Goal: Connect with others: Establish contact or relationships with other users

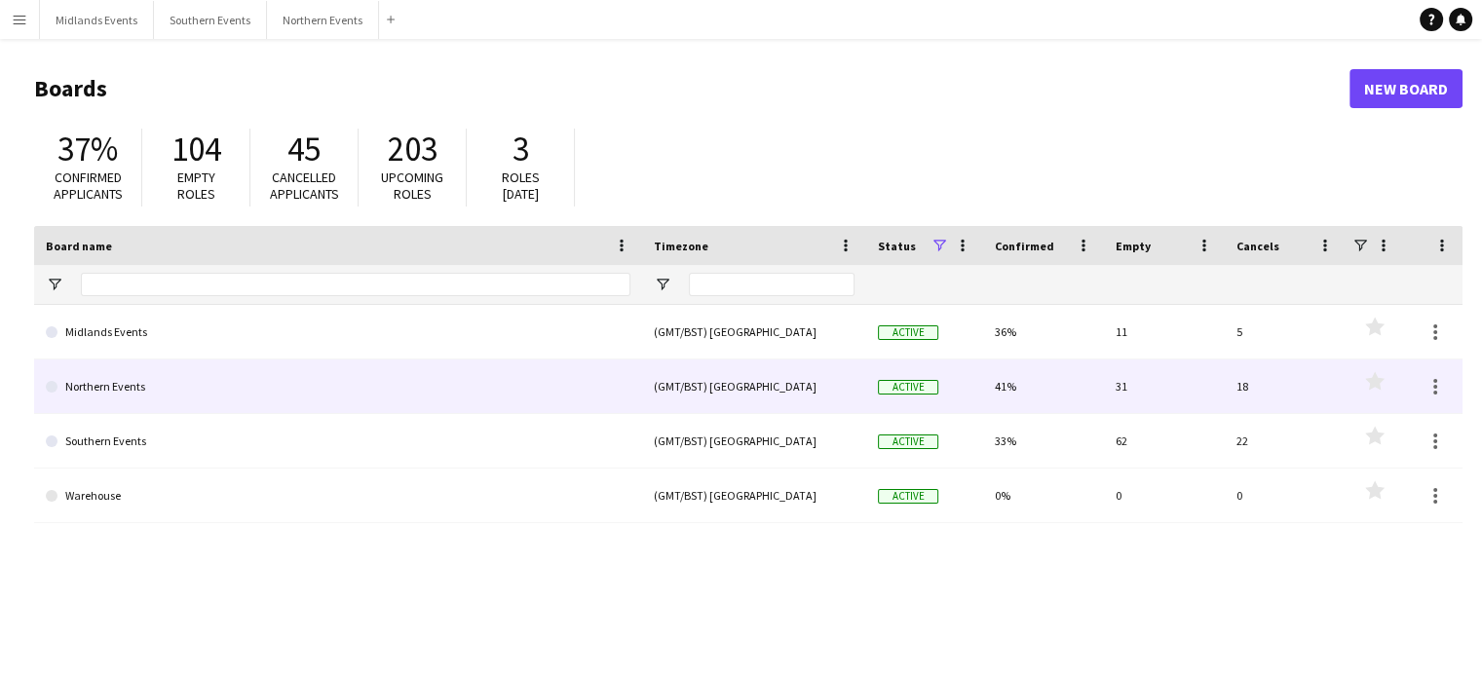
click at [128, 385] on link "Northern Events" at bounding box center [338, 387] width 585 height 55
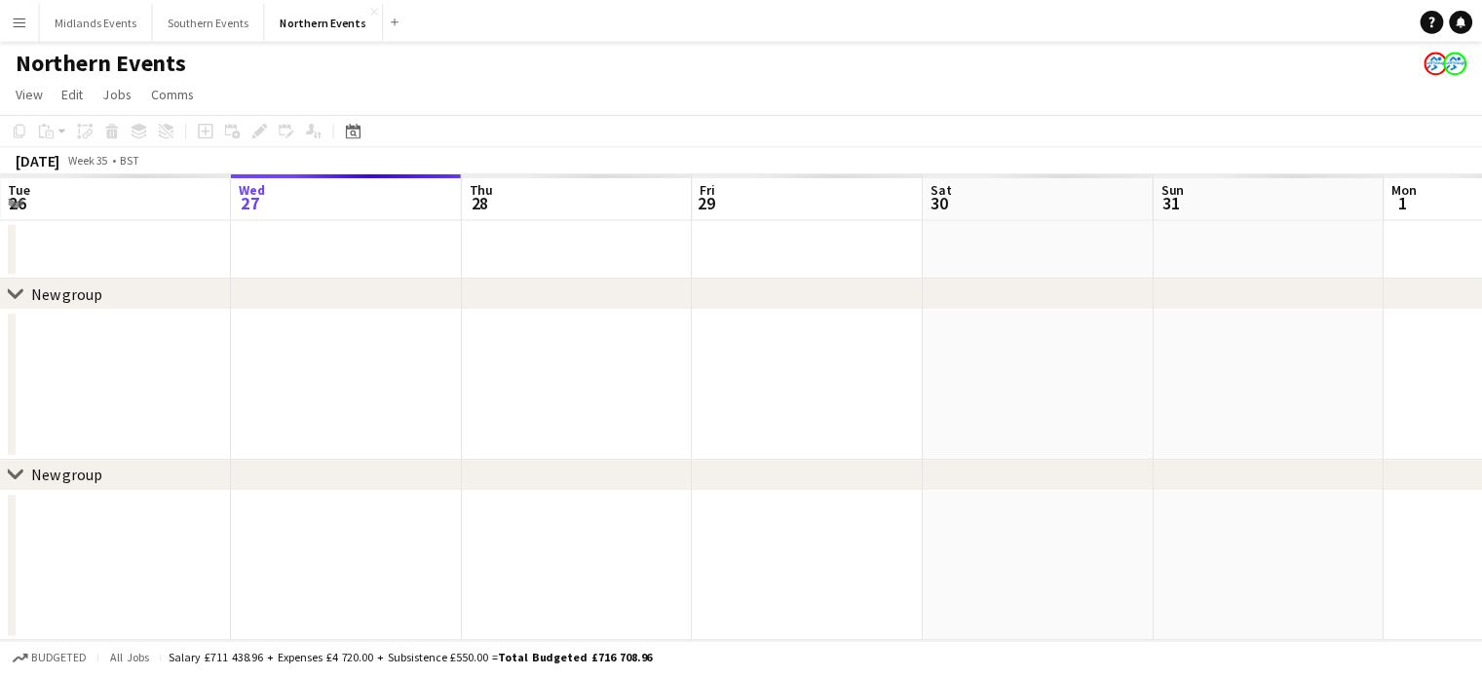
scroll to position [0, 466]
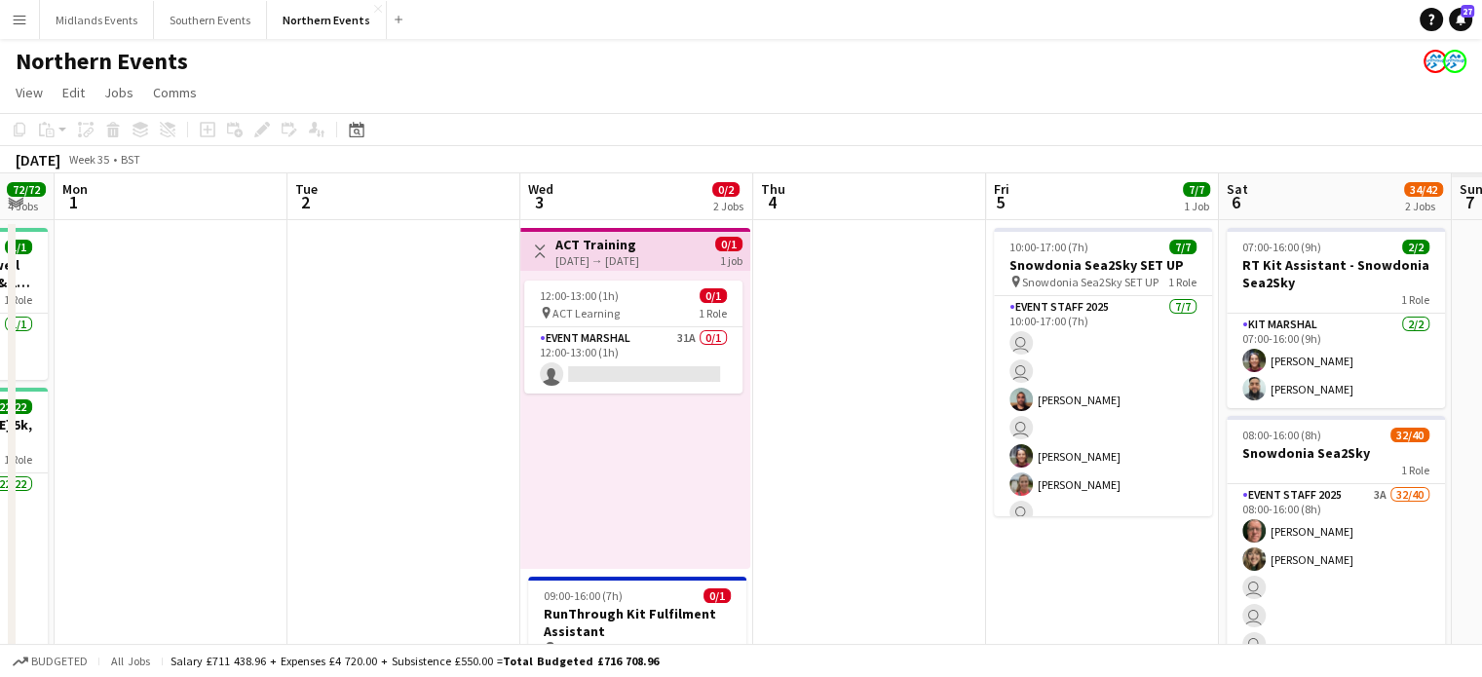
drag, startPoint x: 1413, startPoint y: 439, endPoint x: 27, endPoint y: 492, distance: 1386.7
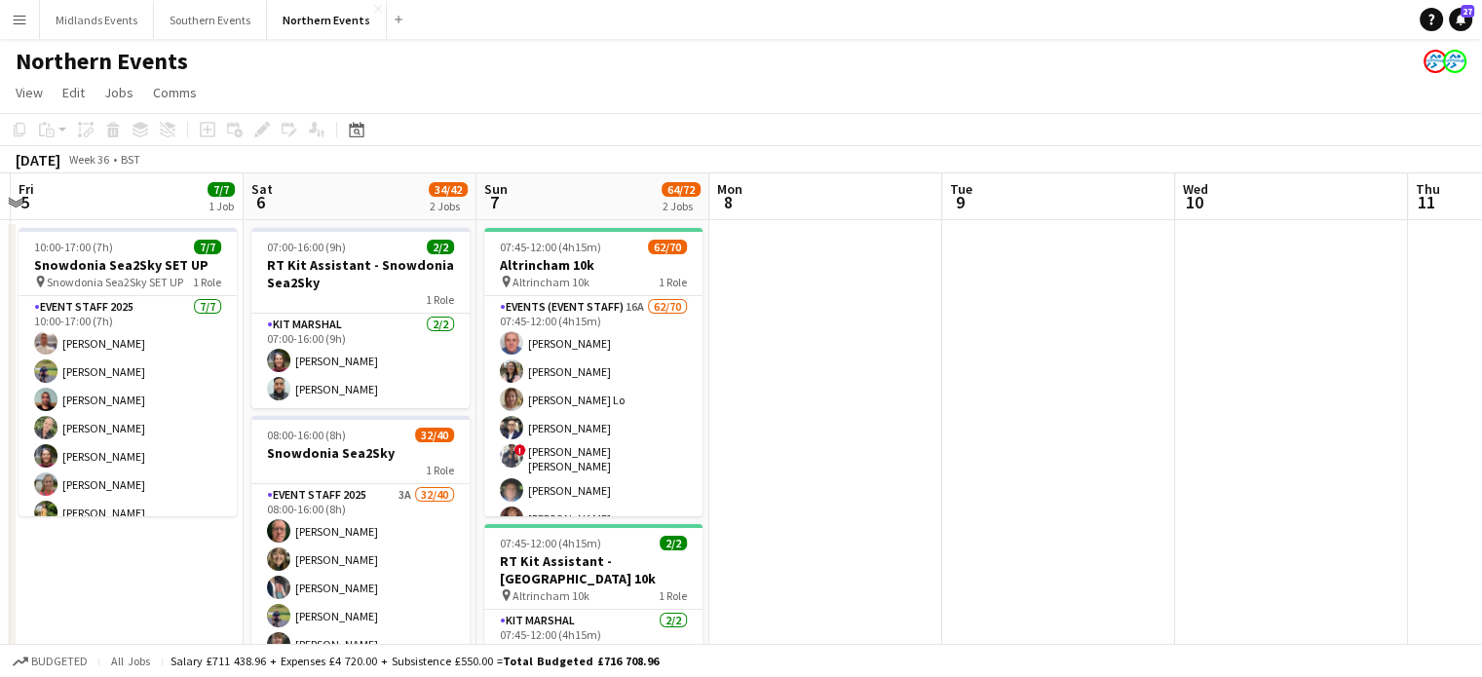
drag, startPoint x: 1107, startPoint y: 597, endPoint x: 160, endPoint y: 623, distance: 947.5
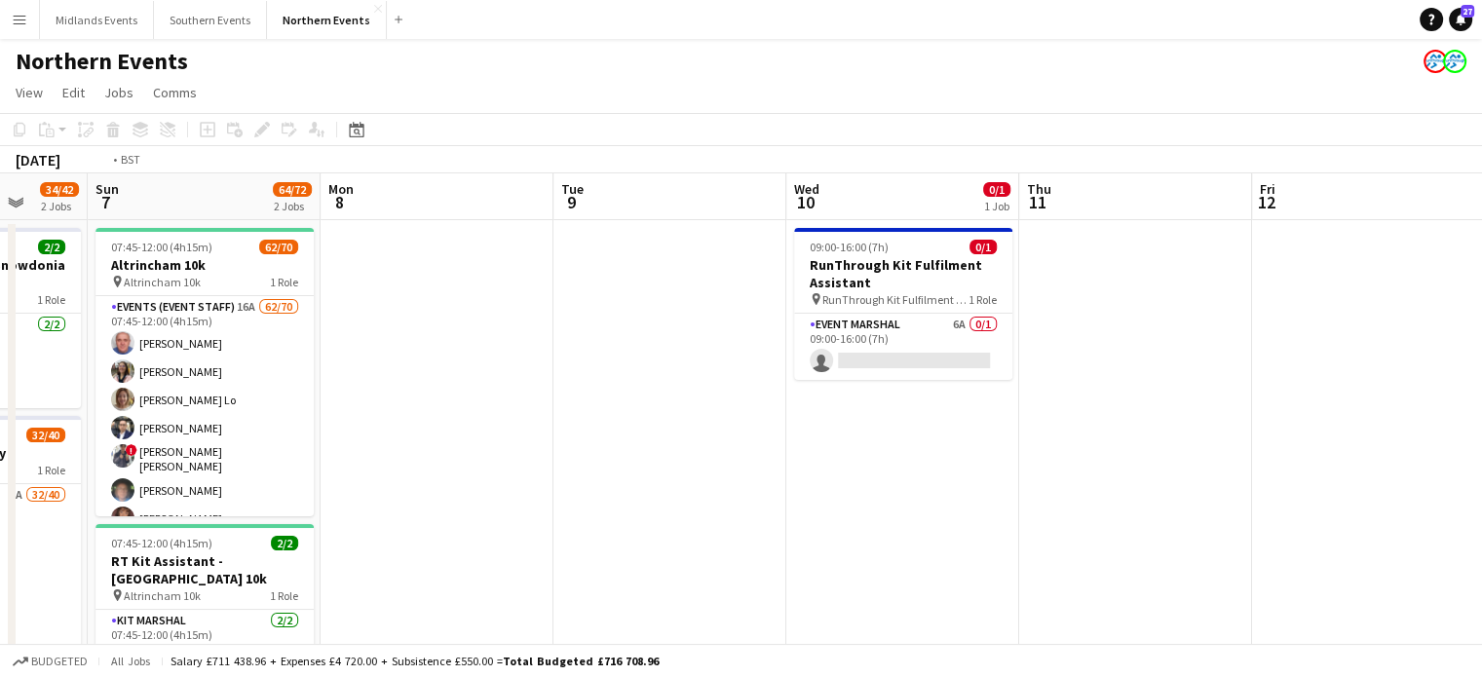
drag, startPoint x: 1149, startPoint y: 465, endPoint x: 299, endPoint y: 480, distance: 849.9
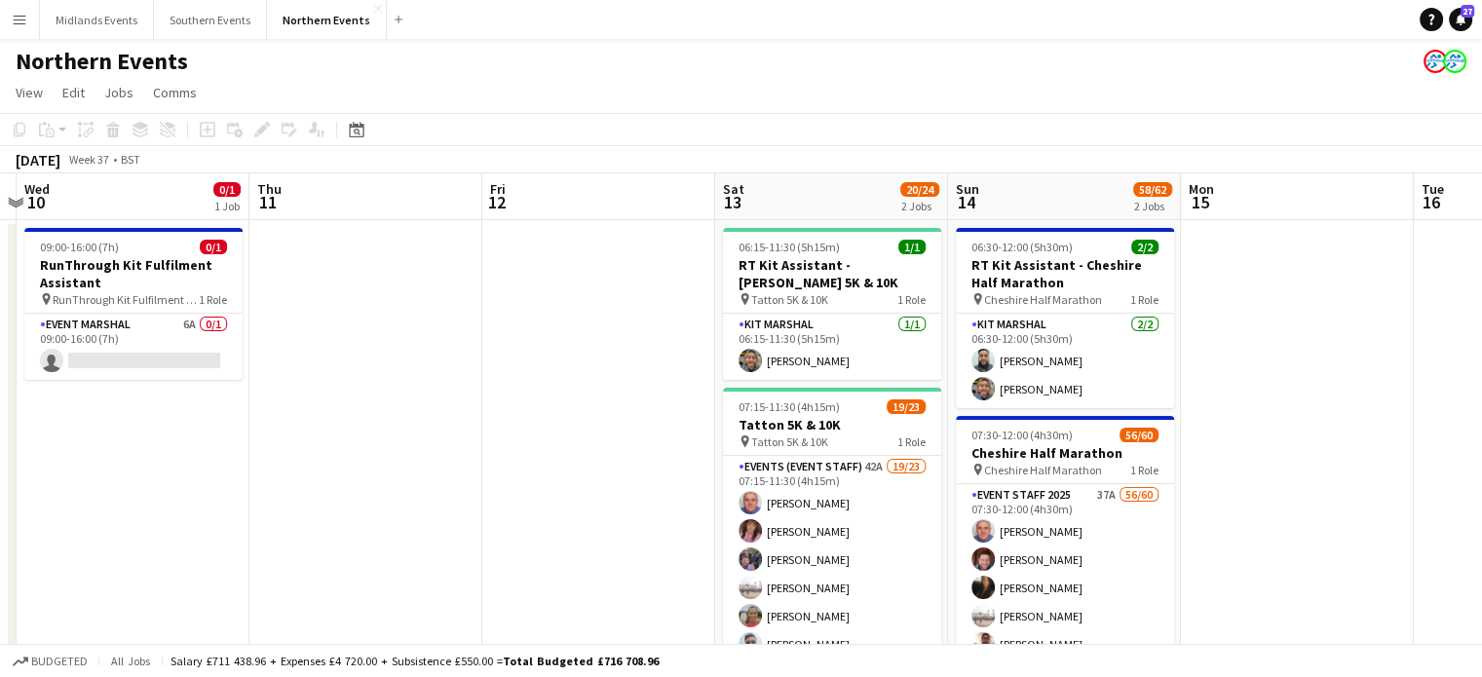
drag, startPoint x: 855, startPoint y: 493, endPoint x: 0, endPoint y: 498, distance: 854.6
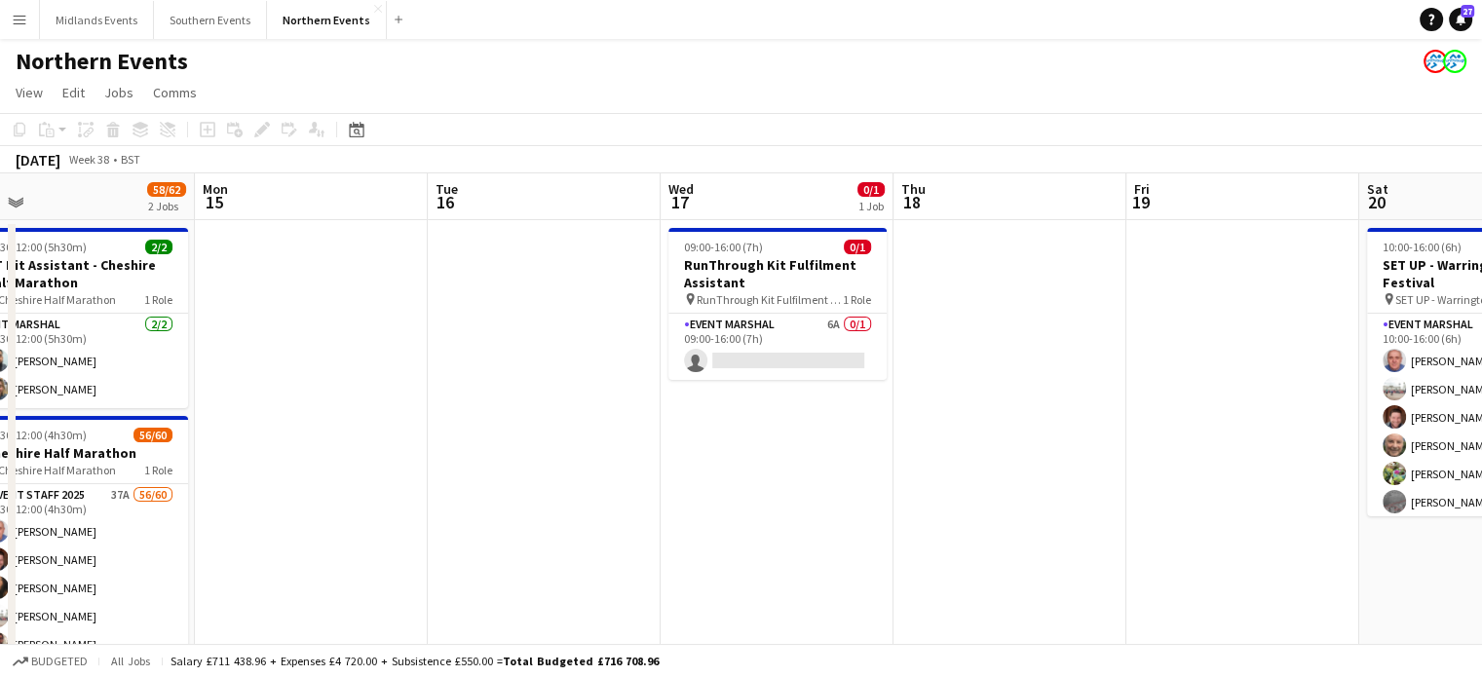
drag, startPoint x: 946, startPoint y: 471, endPoint x: 79, endPoint y: 445, distance: 867.6
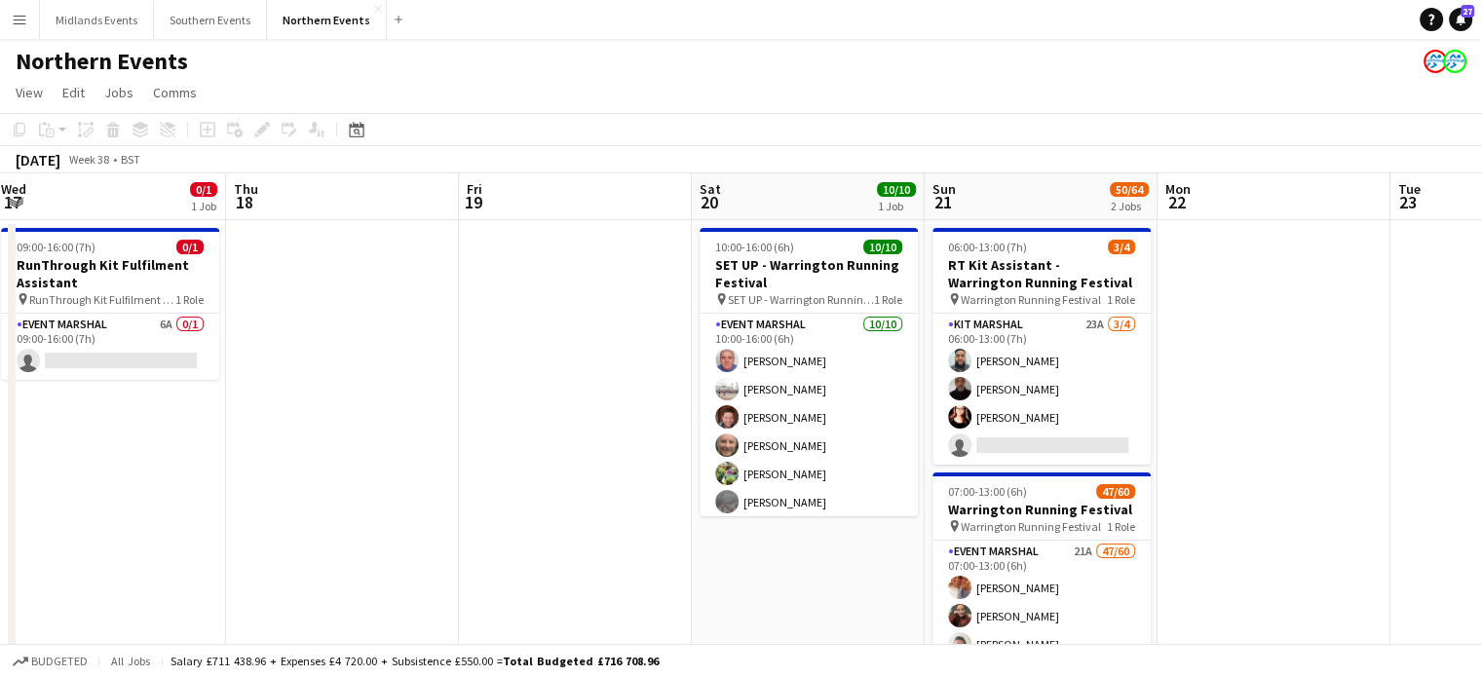
drag, startPoint x: 706, startPoint y: 439, endPoint x: 576, endPoint y: 417, distance: 131.4
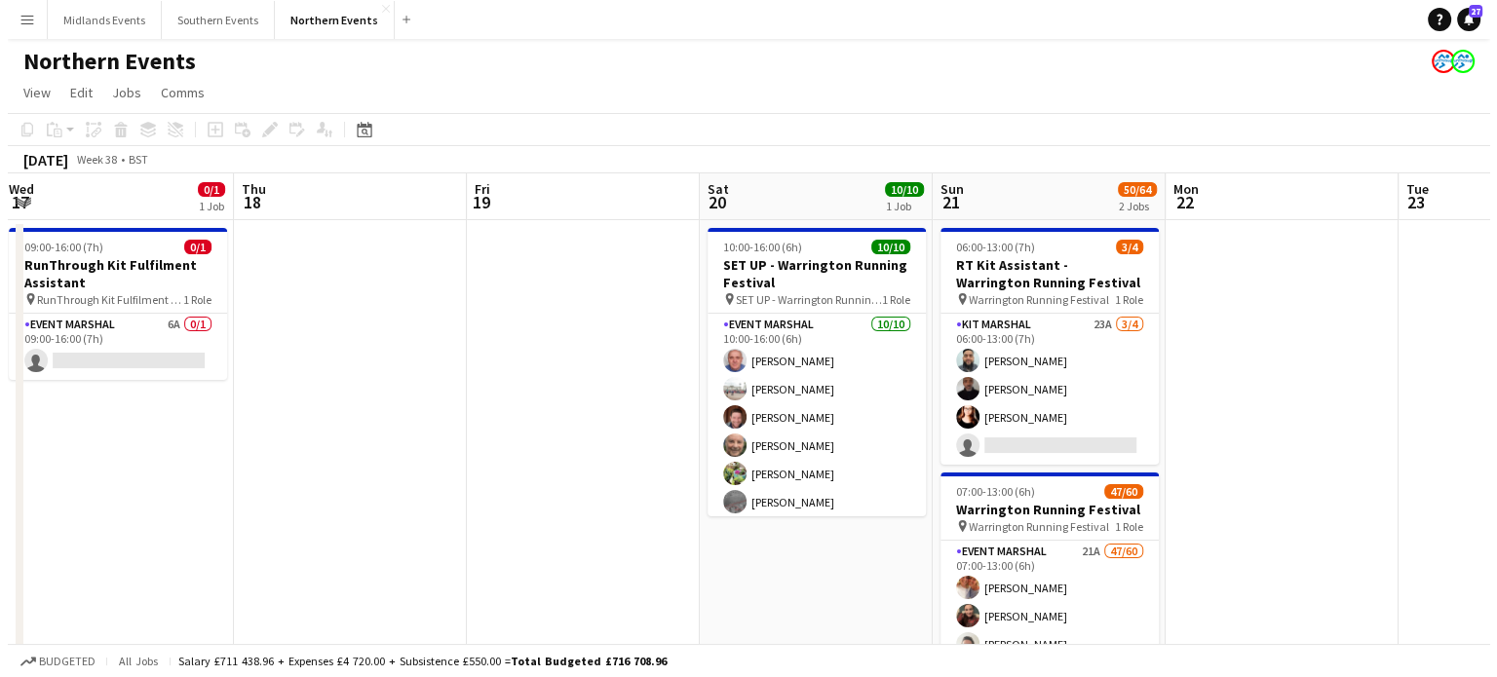
scroll to position [0, 726]
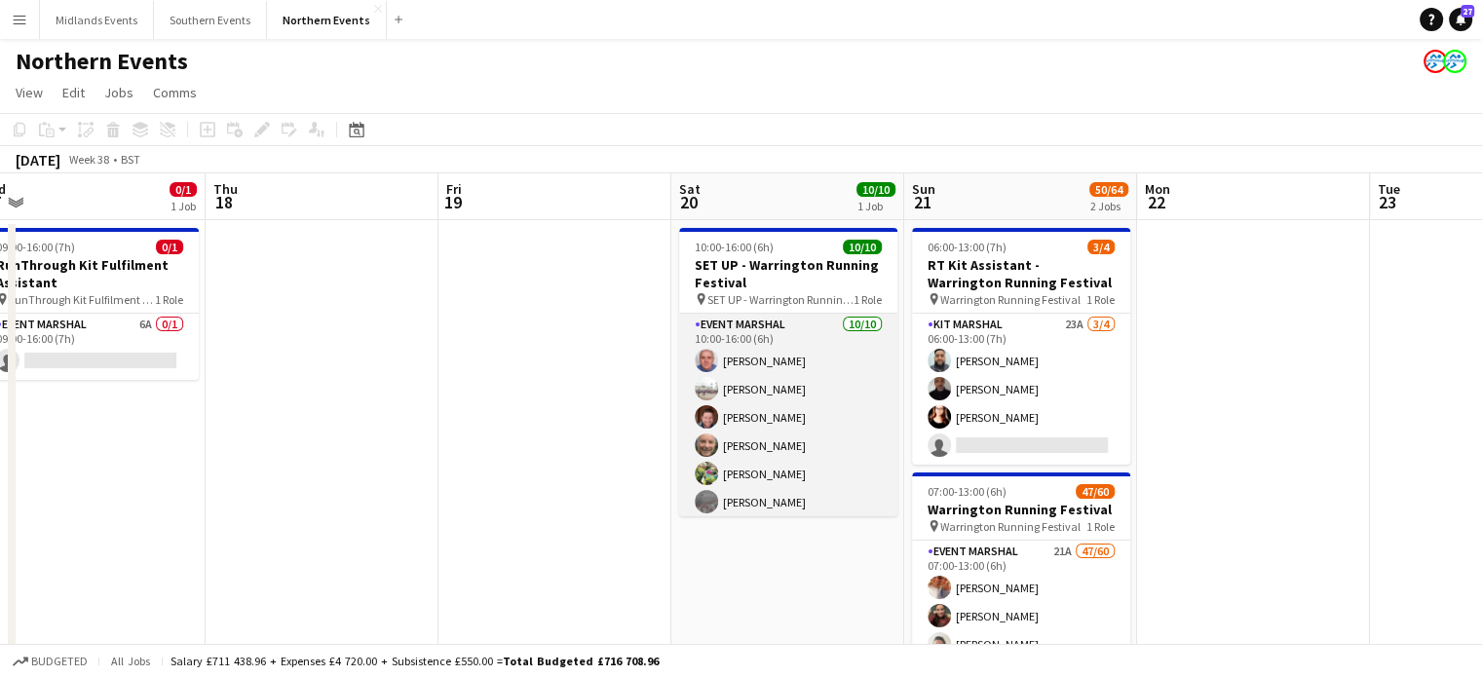
click at [729, 391] on app-card-role "Event Marshal [DATE] 10:00-16:00 (6h) [PERSON_NAME] [PERSON_NAME] [PERSON_NAME]…" at bounding box center [788, 474] width 218 height 321
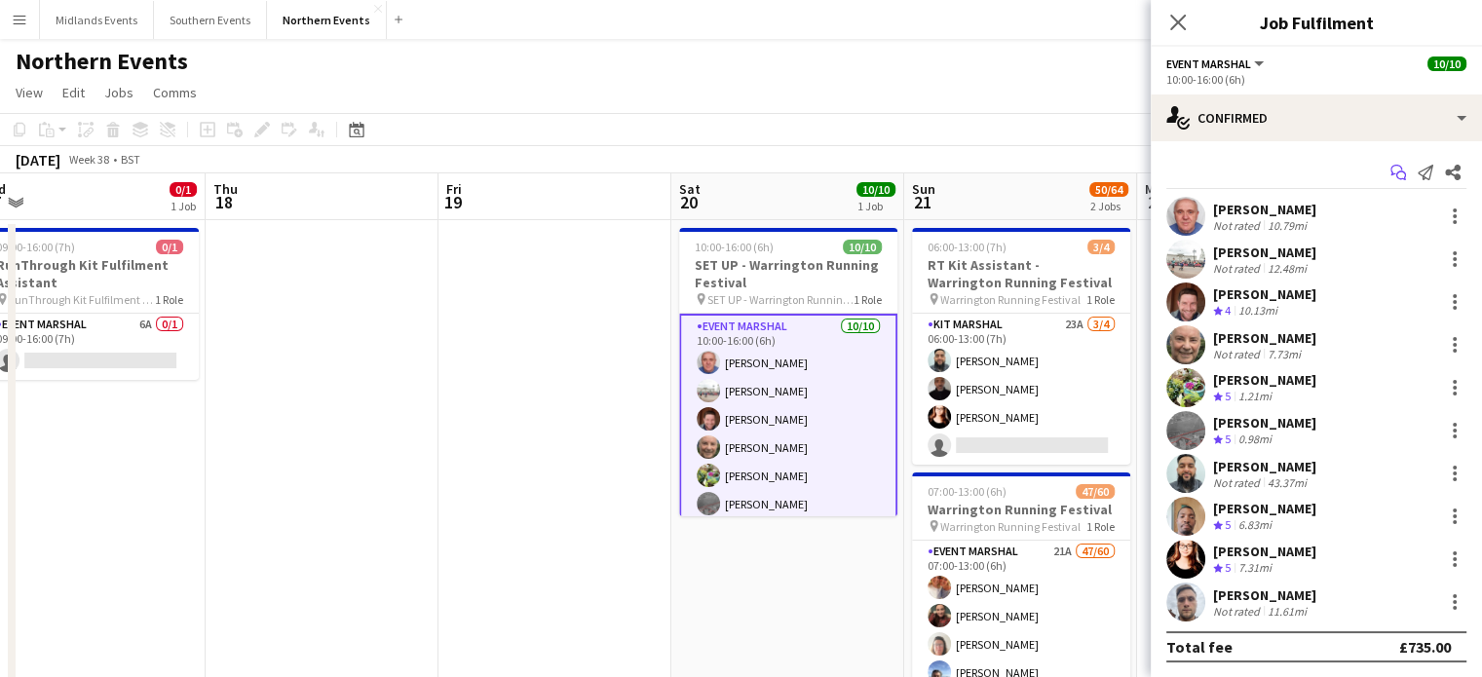
click at [1391, 173] on icon "Start chat" at bounding box center [1399, 173] width 16 height 16
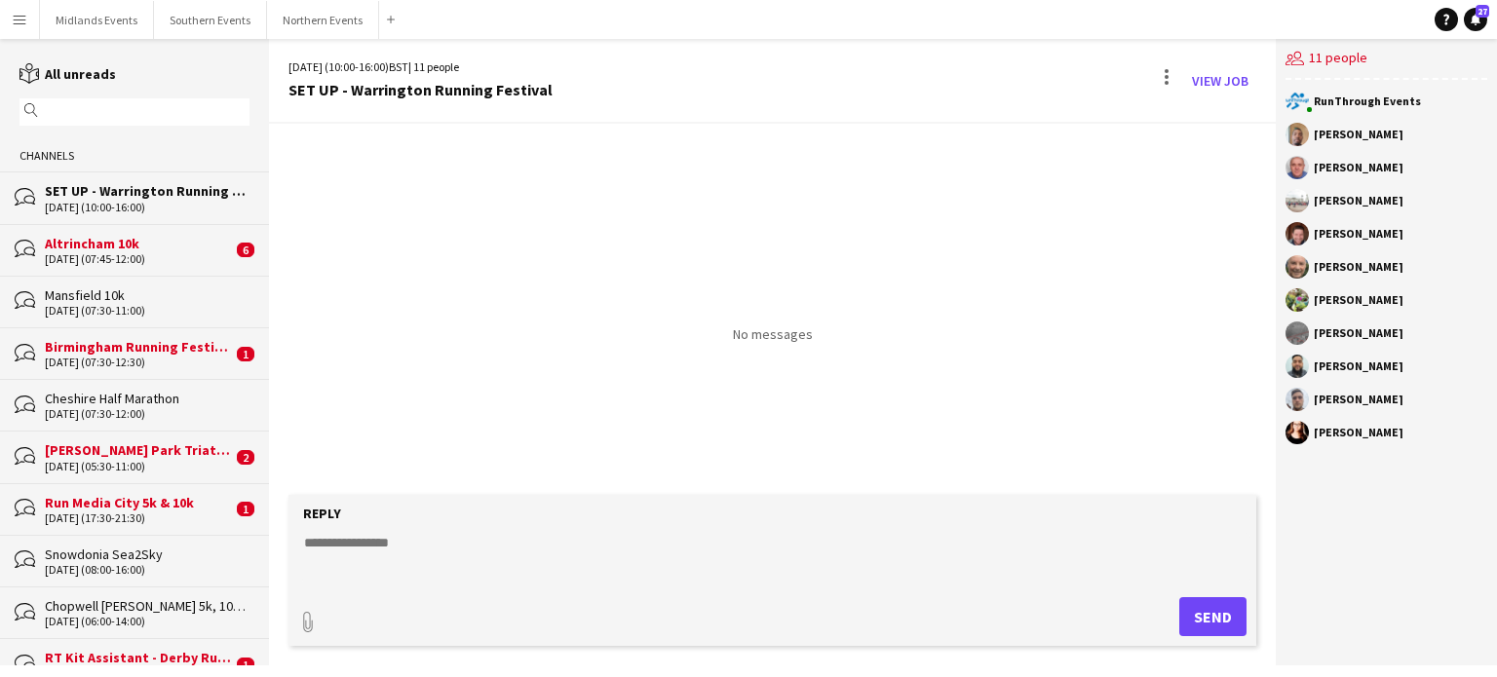
drag, startPoint x: 1315, startPoint y: 133, endPoint x: 1414, endPoint y: 434, distance: 317.1
click at [1414, 434] on div "RunThrough Events [PERSON_NAME] [PERSON_NAME] [PERSON_NAME] [PERSON_NAME] [PERS…" at bounding box center [1386, 272] width 221 height 384
copy div "[PERSON_NAME] [PERSON_NAME] [PERSON_NAME] [PERSON_NAME] [PERSON_NAME] [PERSON_N…"
click at [321, 23] on button "Northern Events Close" at bounding box center [323, 20] width 112 height 38
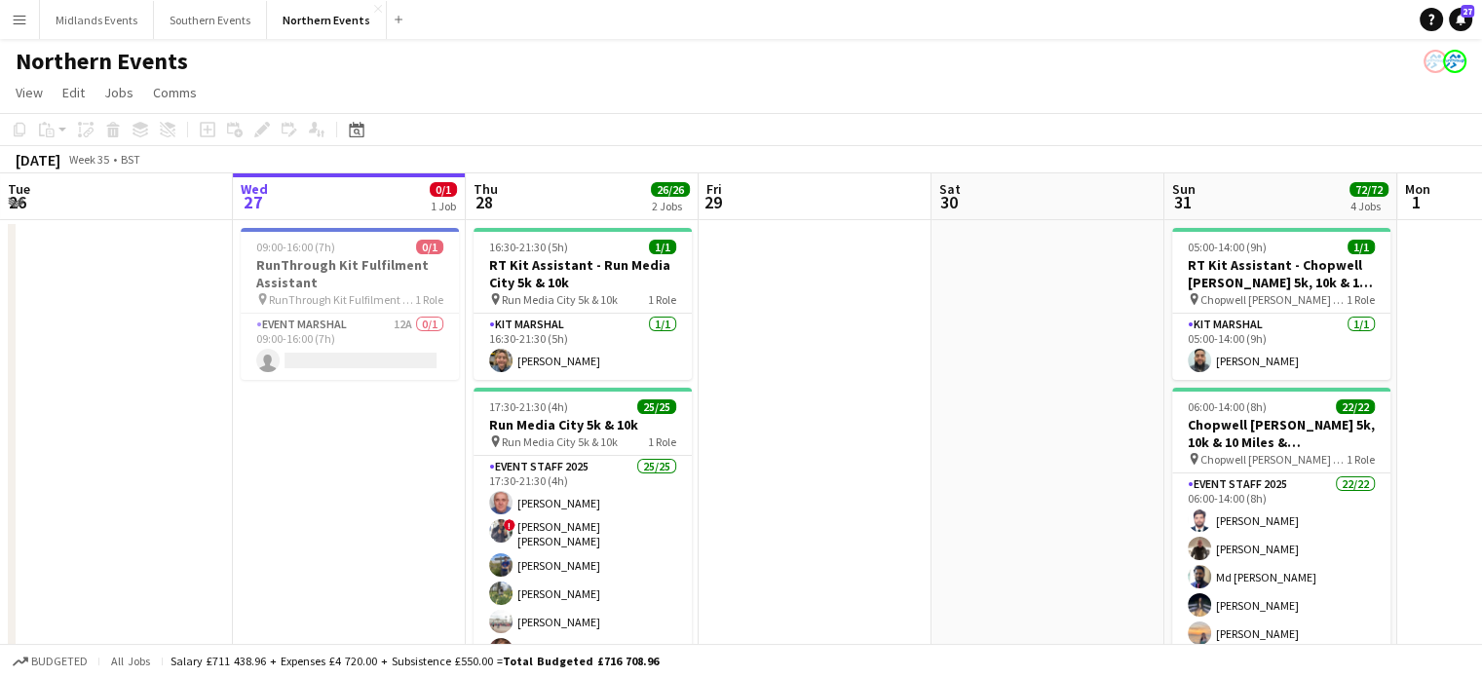
drag, startPoint x: 1236, startPoint y: 563, endPoint x: 1219, endPoint y: 459, distance: 105.6
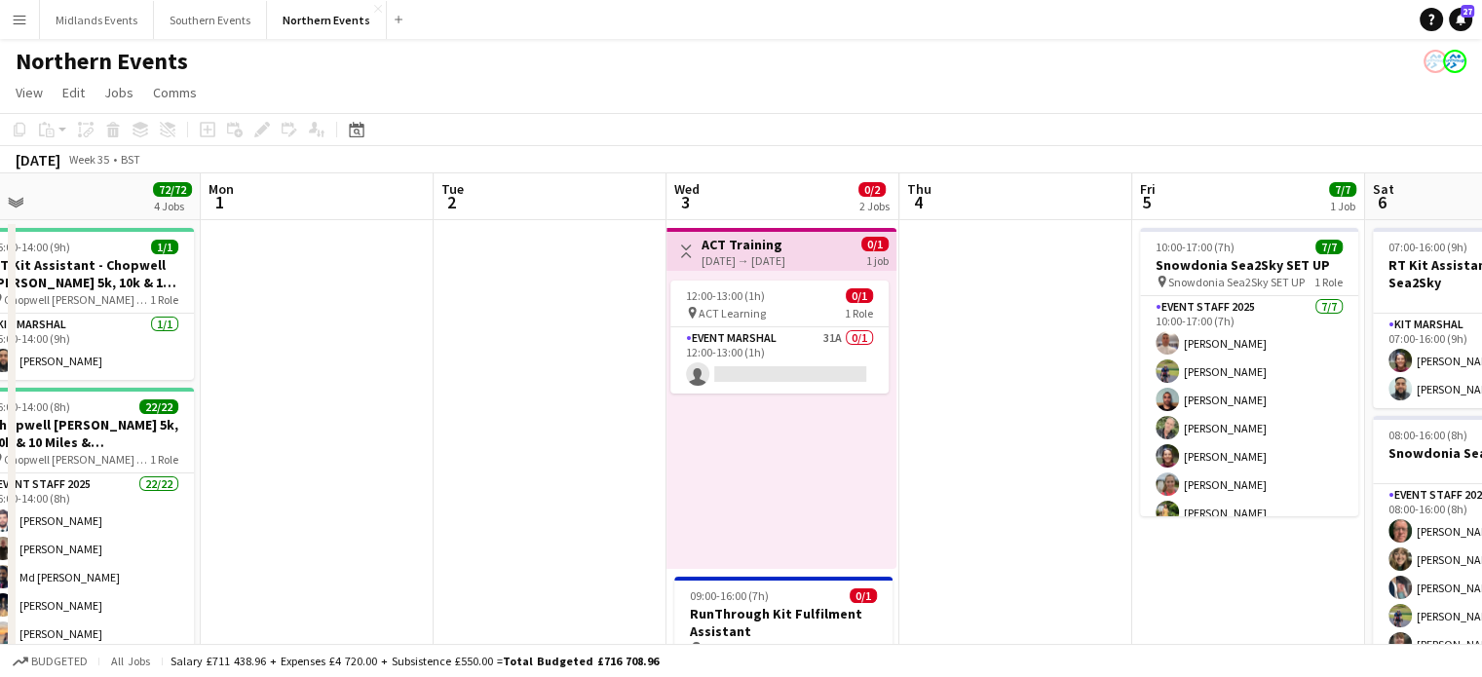
drag, startPoint x: 1458, startPoint y: 409, endPoint x: 869, endPoint y: 457, distance: 590.5
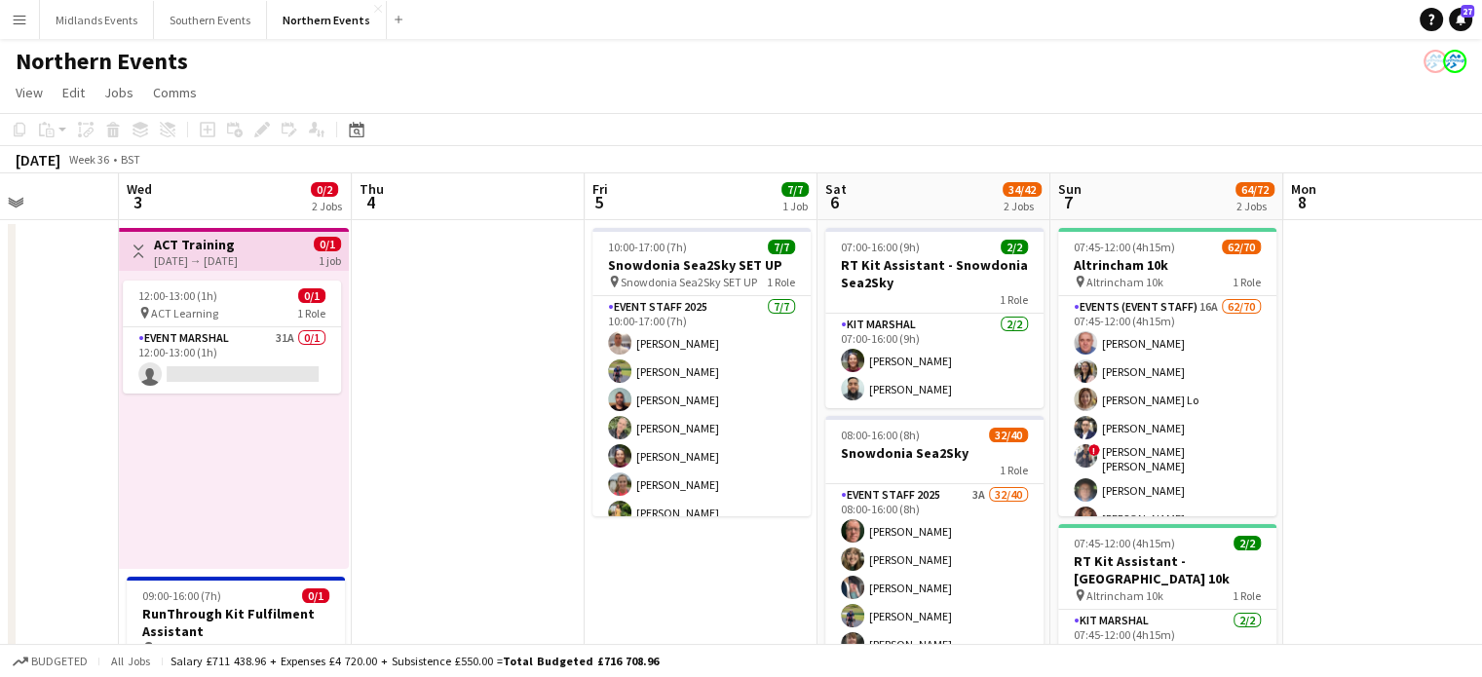
drag, startPoint x: 1212, startPoint y: 457, endPoint x: 587, endPoint y: 499, distance: 627.0
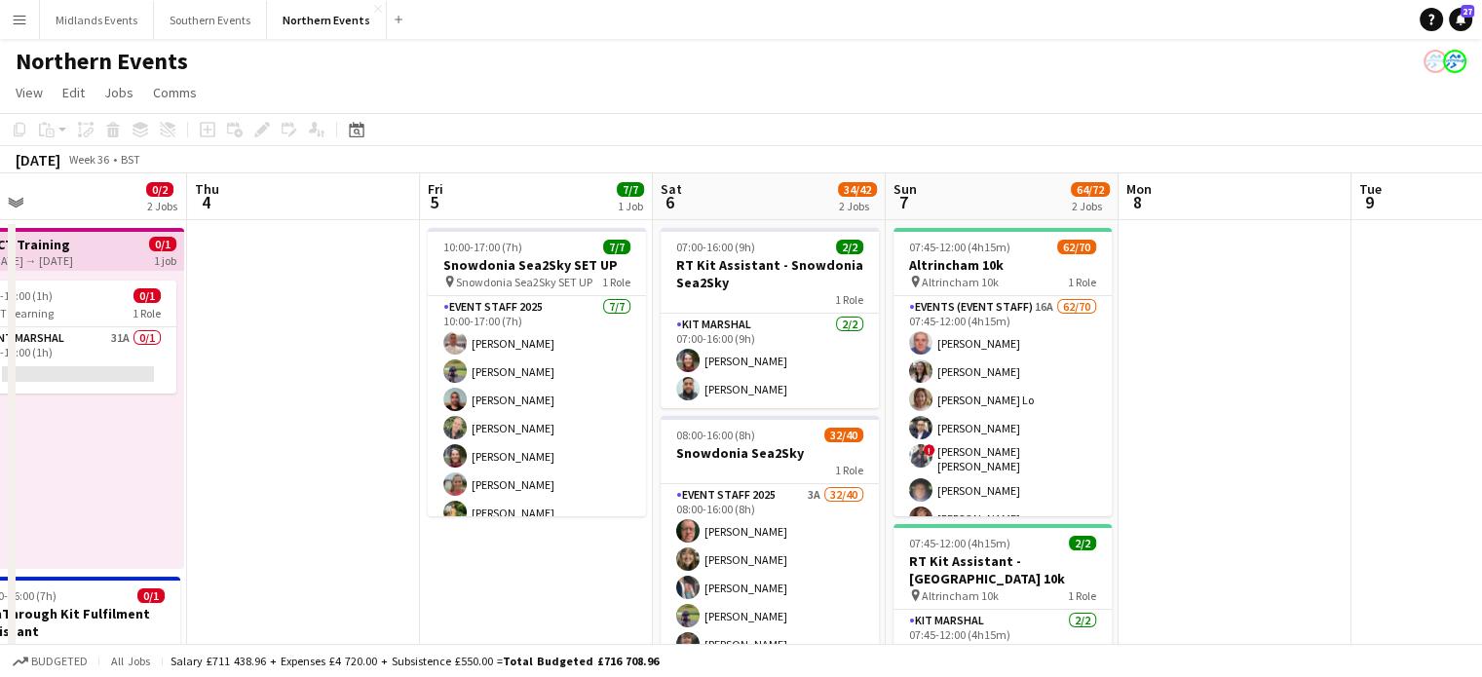
drag, startPoint x: 1255, startPoint y: 475, endPoint x: 706, endPoint y: 502, distance: 550.3
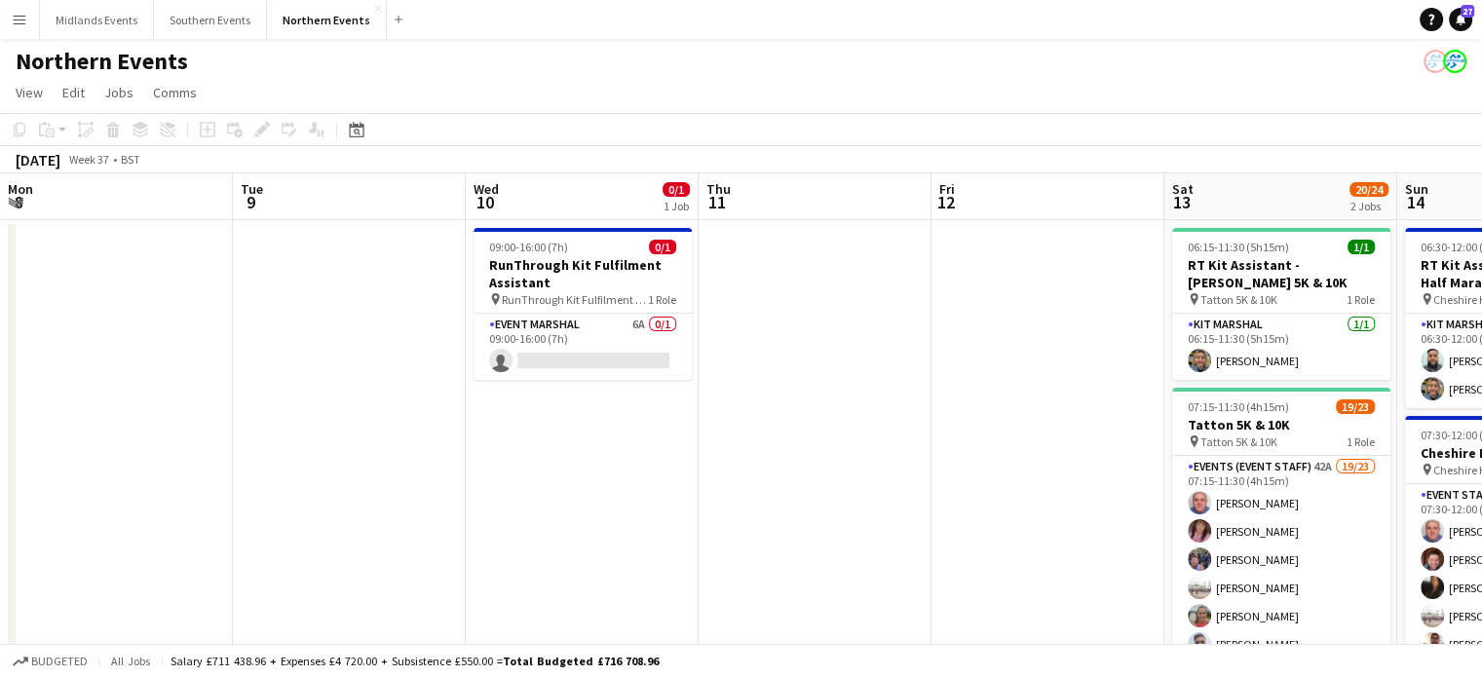
drag, startPoint x: 1248, startPoint y: 499, endPoint x: 718, endPoint y: 531, distance: 531.1
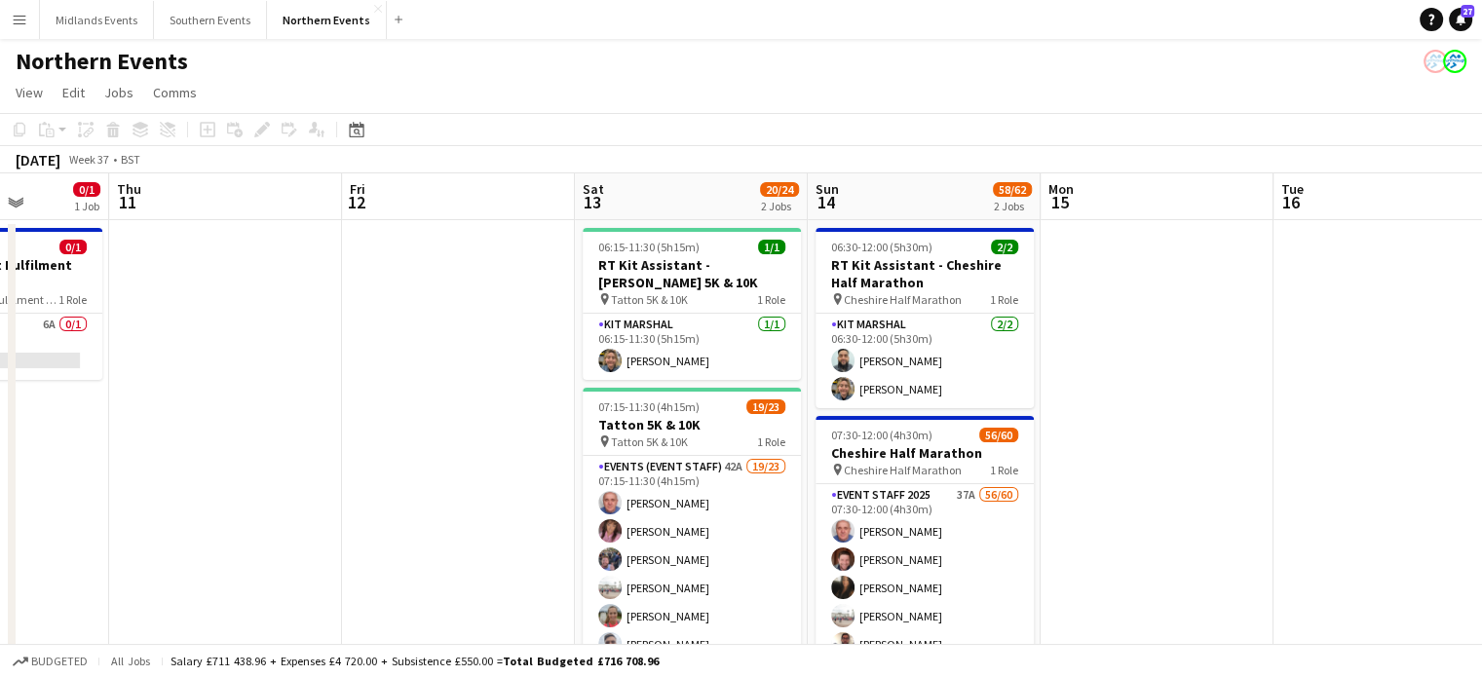
drag, startPoint x: 773, startPoint y: 532, endPoint x: 203, endPoint y: 583, distance: 572.3
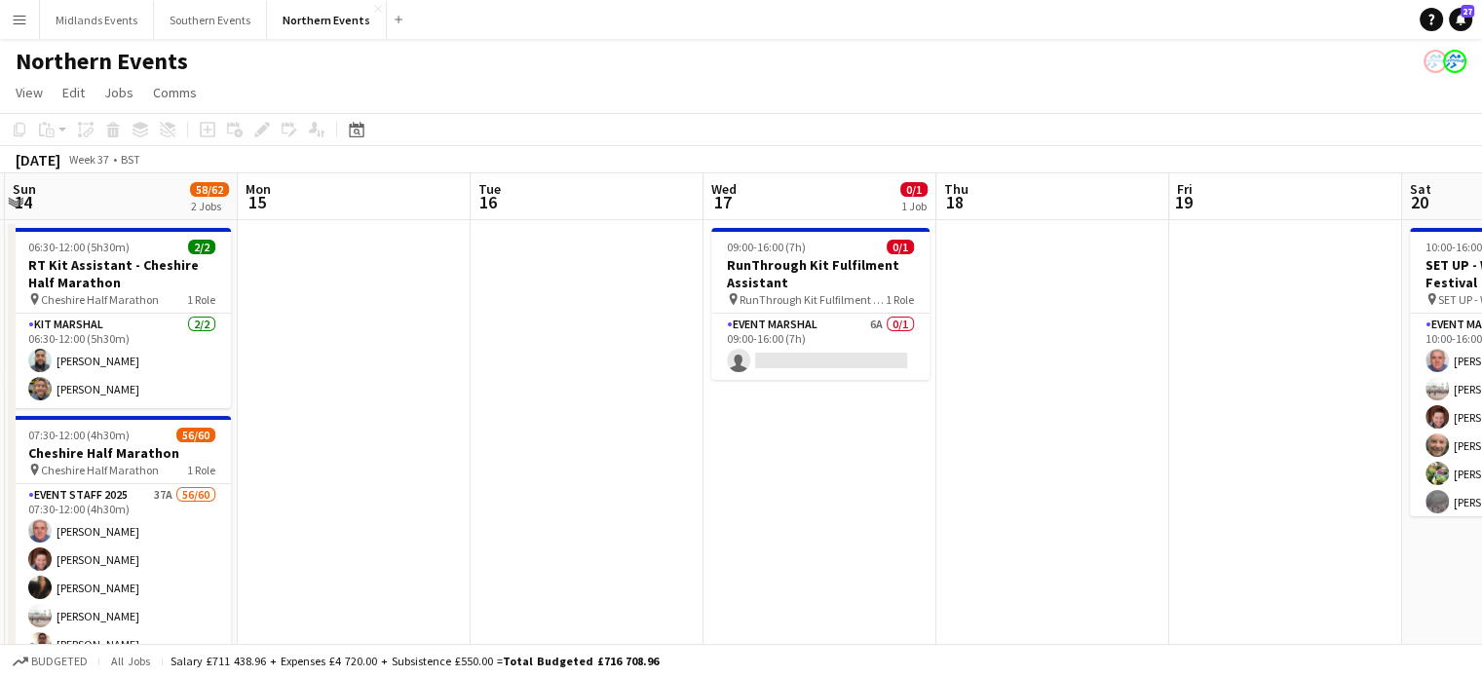
drag, startPoint x: 924, startPoint y: 603, endPoint x: 234, endPoint y: 611, distance: 690.0
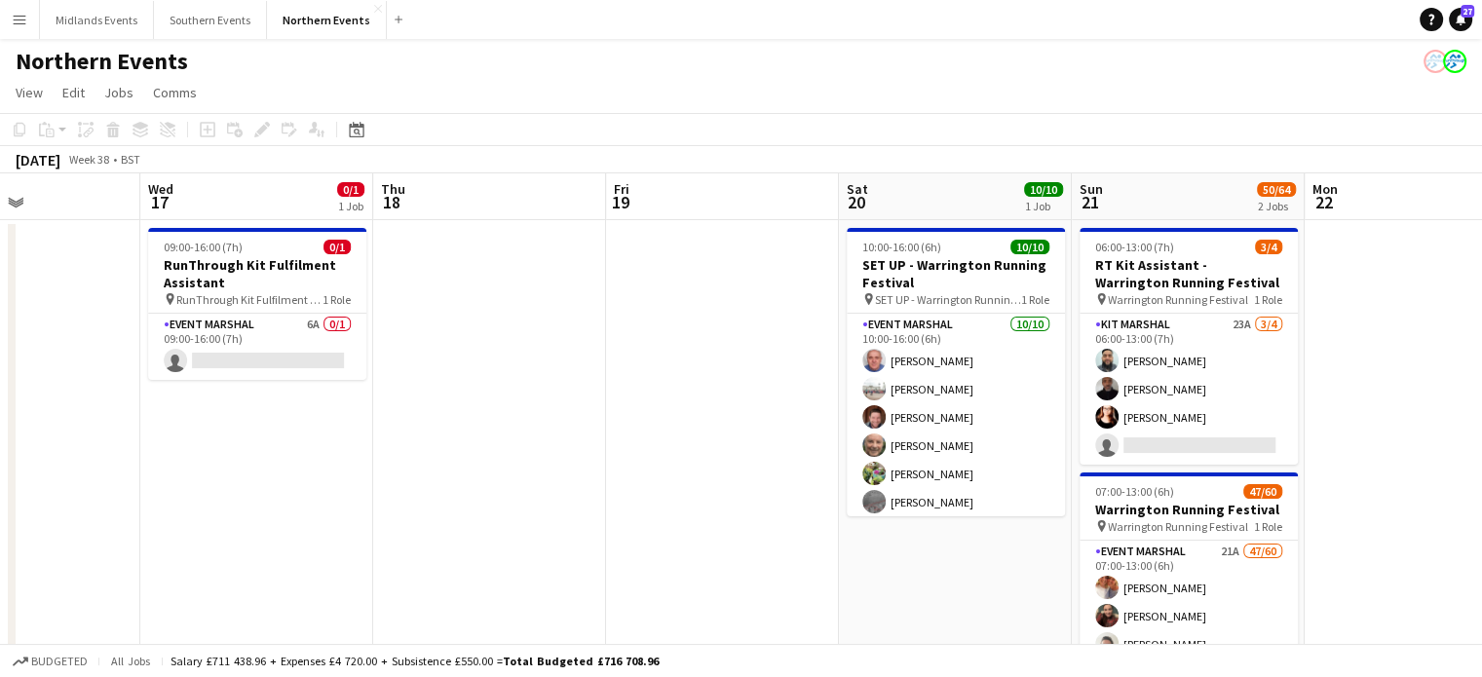
drag, startPoint x: 973, startPoint y: 566, endPoint x: 384, endPoint y: 591, distance: 589.1
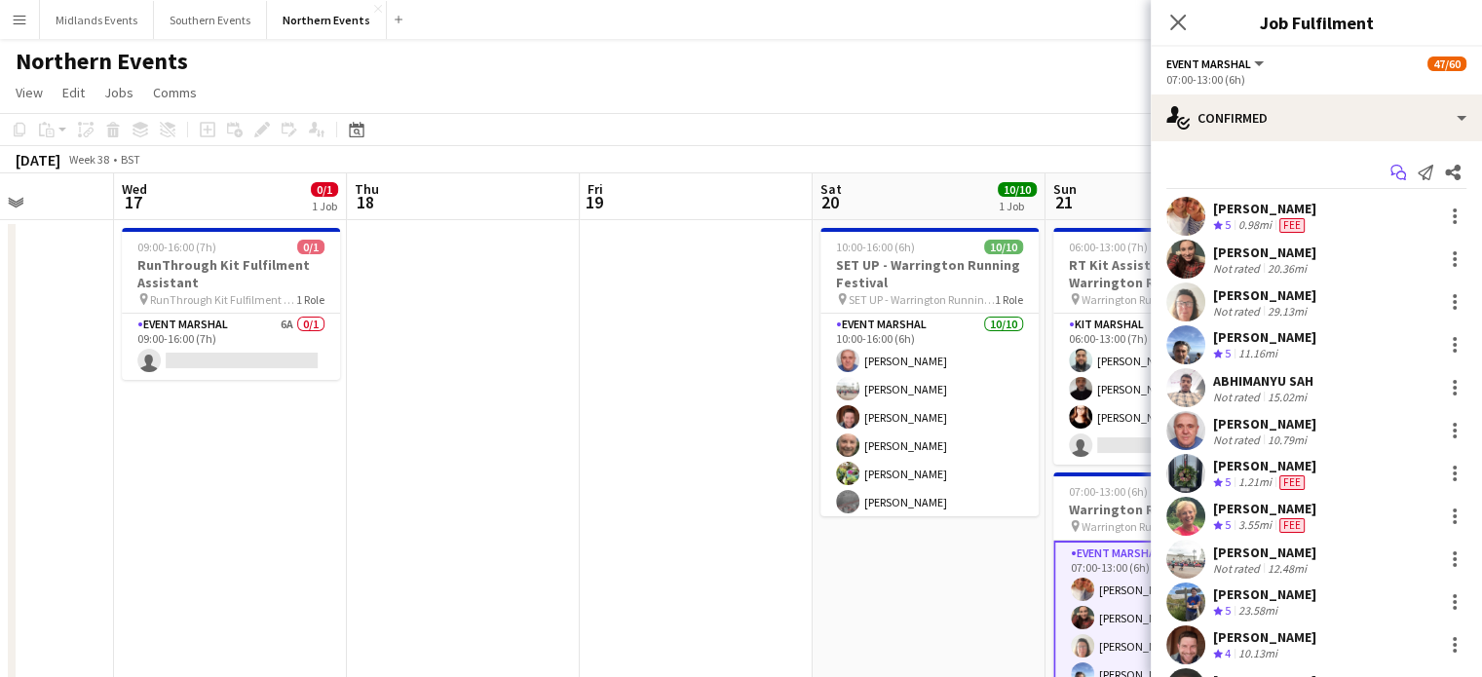
click at [1391, 174] on icon "Start chat" at bounding box center [1399, 173] width 16 height 16
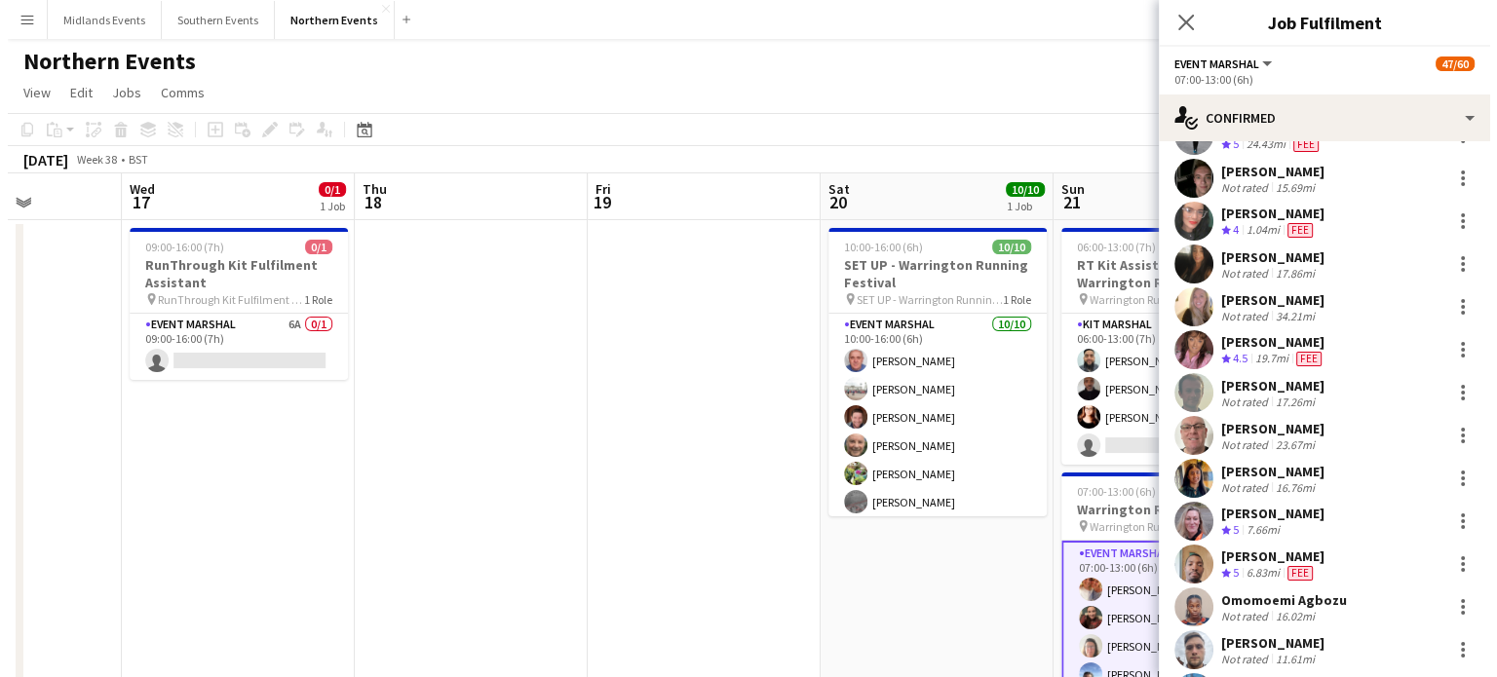
scroll to position [1660, 0]
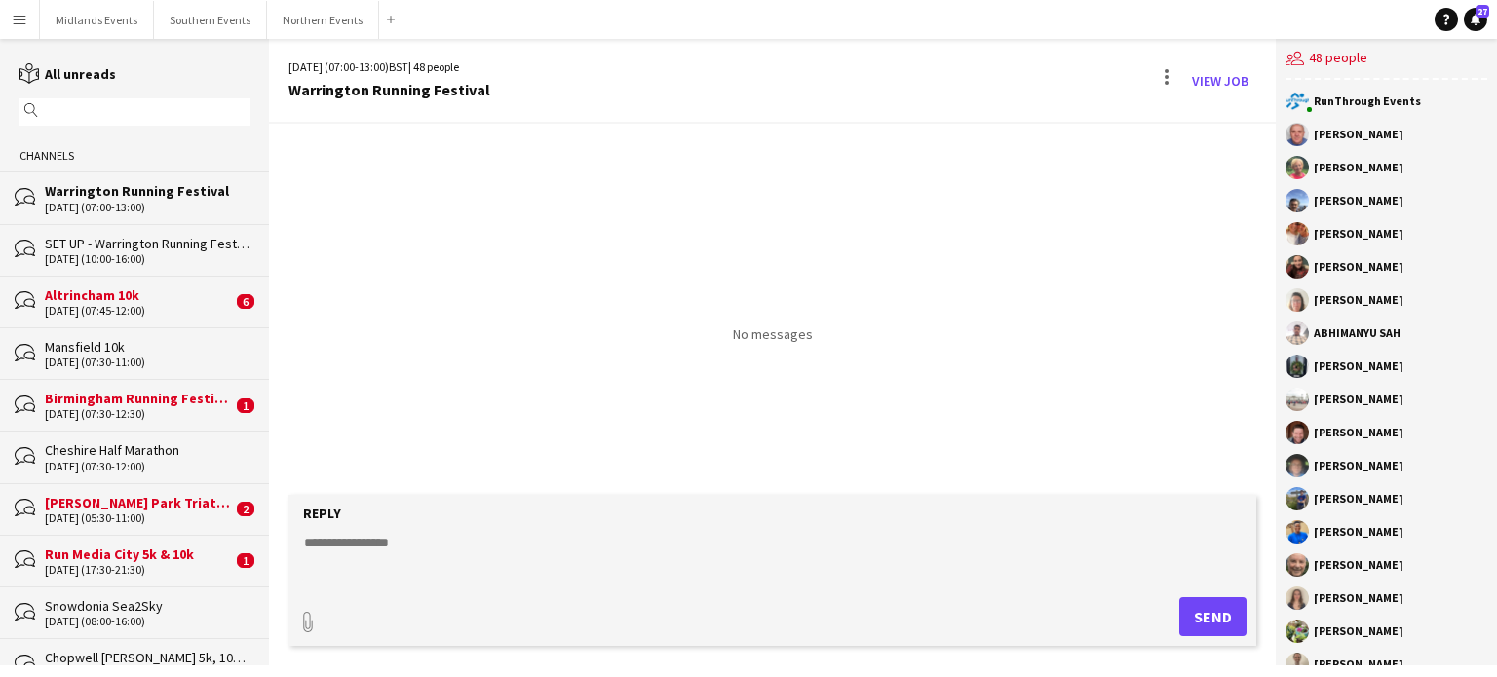
drag, startPoint x: 1474, startPoint y: 198, endPoint x: 1489, endPoint y: 328, distance: 131.4
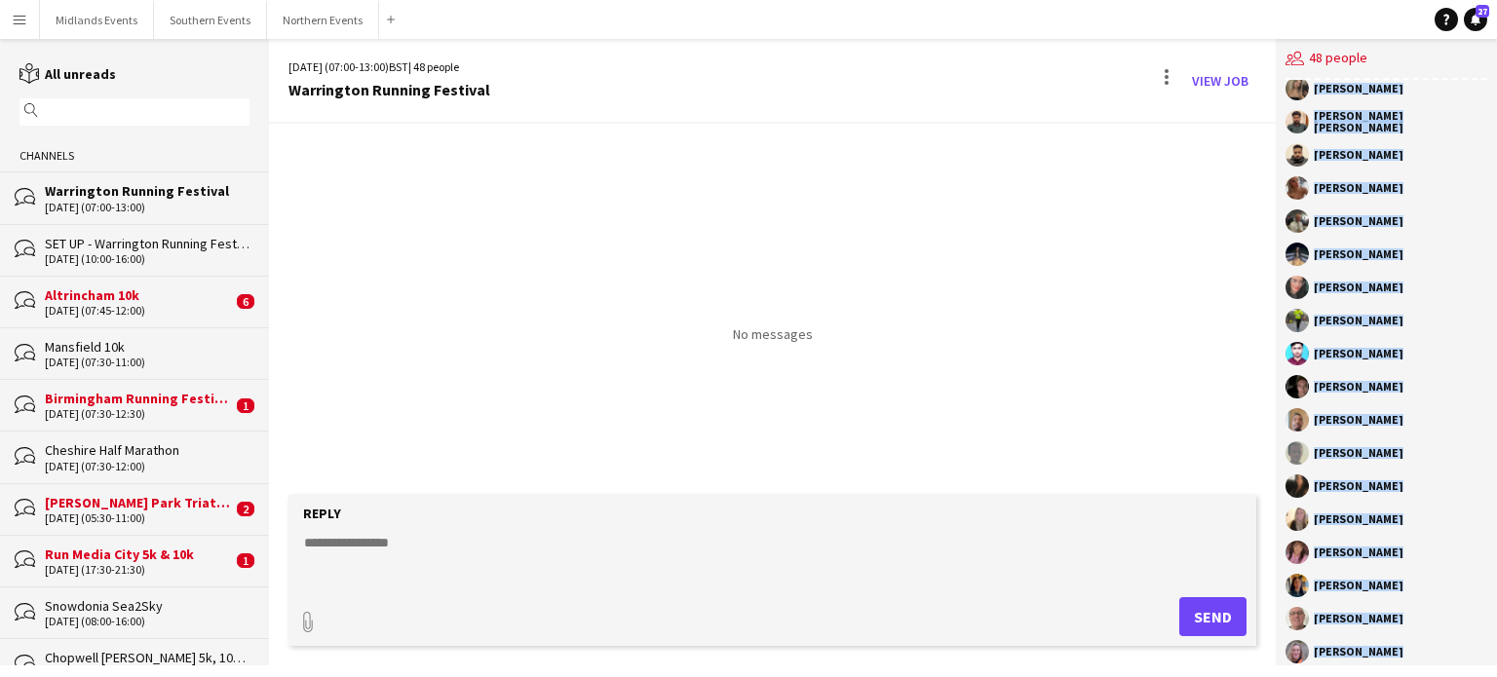
scroll to position [1024, 0]
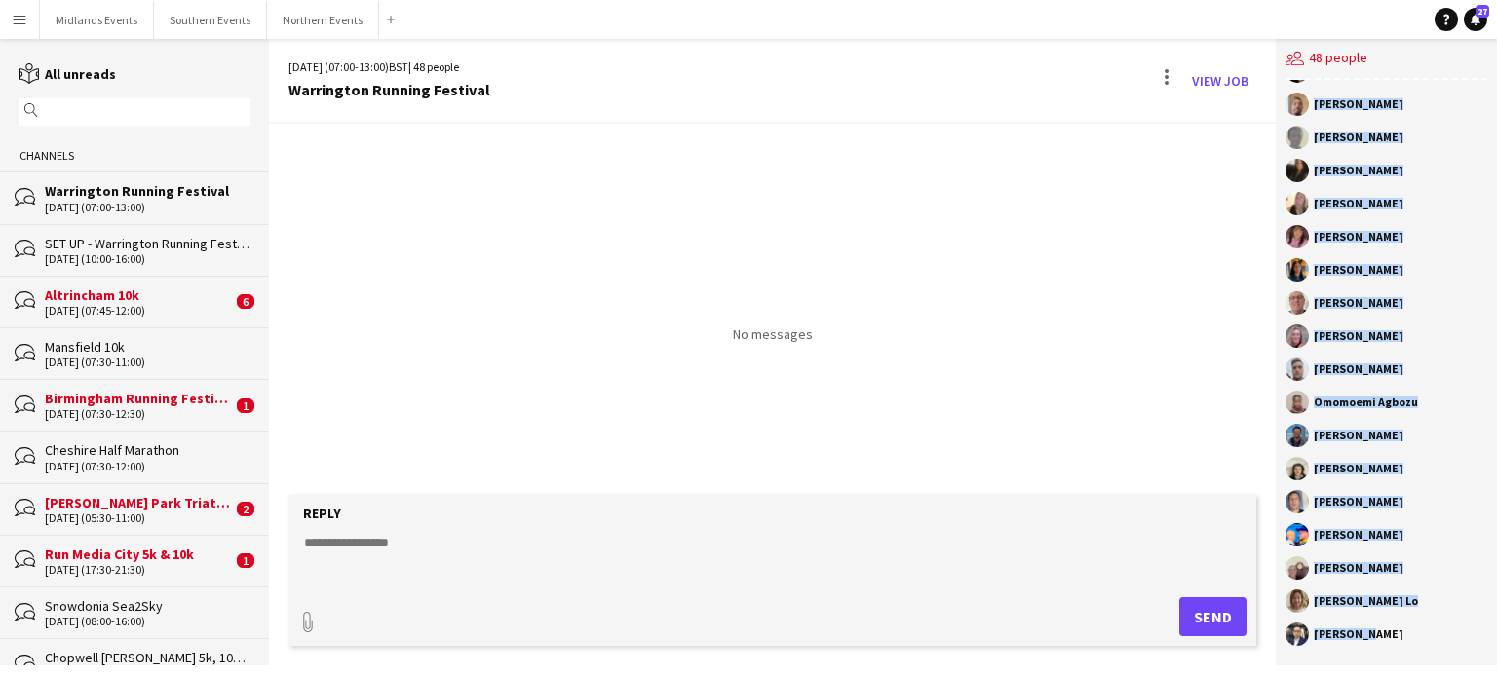
drag, startPoint x: 1313, startPoint y: 134, endPoint x: 1415, endPoint y: 651, distance: 526.5
click at [1415, 651] on div "RunThrough Events [PERSON_NAME] [PERSON_NAME] [PERSON_NAME] [PERSON_NAME] [PERS…" at bounding box center [1386, 373] width 221 height 586
copy div "[PERSON_NAME] [PERSON_NAME] [PERSON_NAME] [PERSON_NAME] [PERSON_NAME] [PERSON_N…"
